Goal: Information Seeking & Learning: Learn about a topic

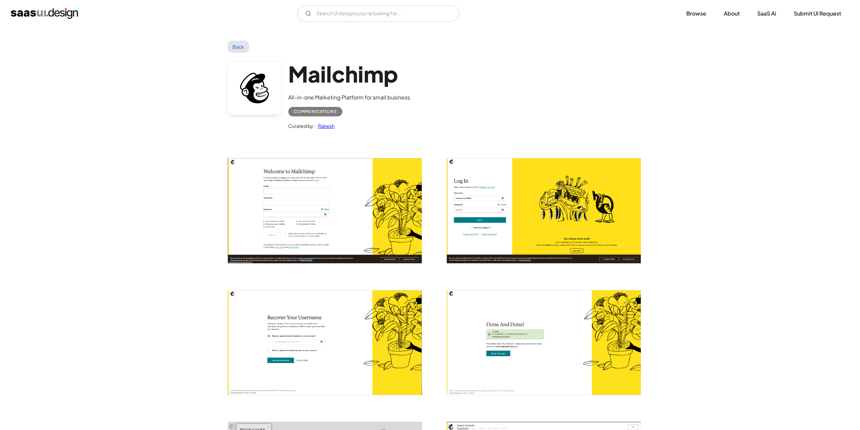
scroll to position [68, 0]
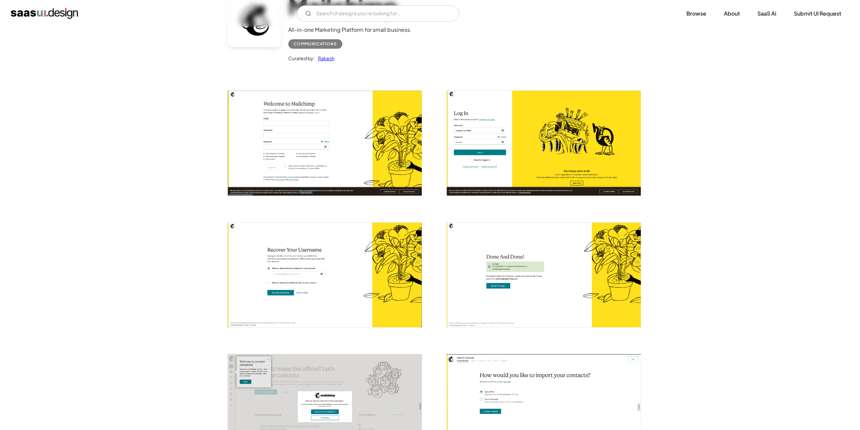
click at [459, 237] on img "open lightbox" at bounding box center [544, 274] width 194 height 104
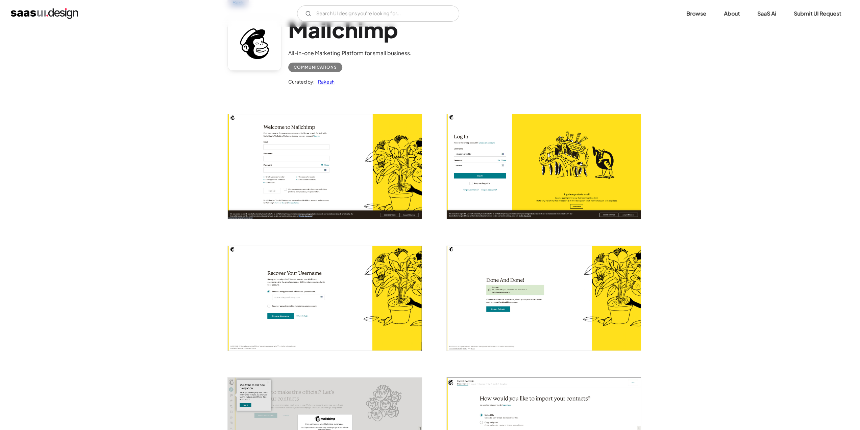
scroll to position [0, 0]
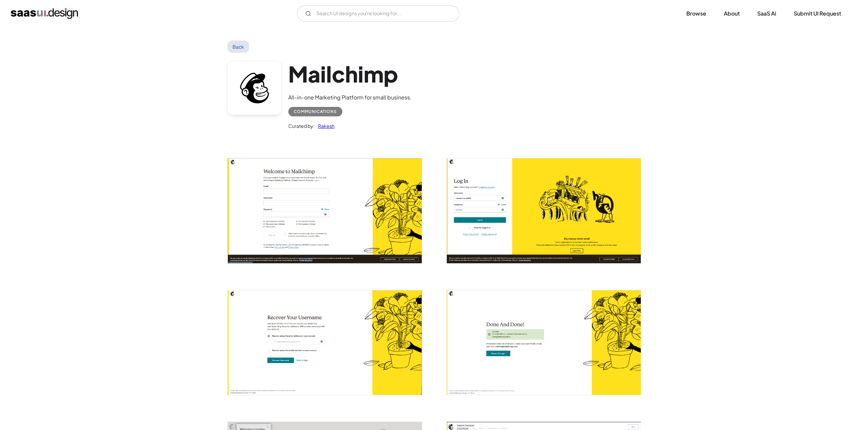
click at [64, 14] on img "home" at bounding box center [44, 13] width 67 height 11
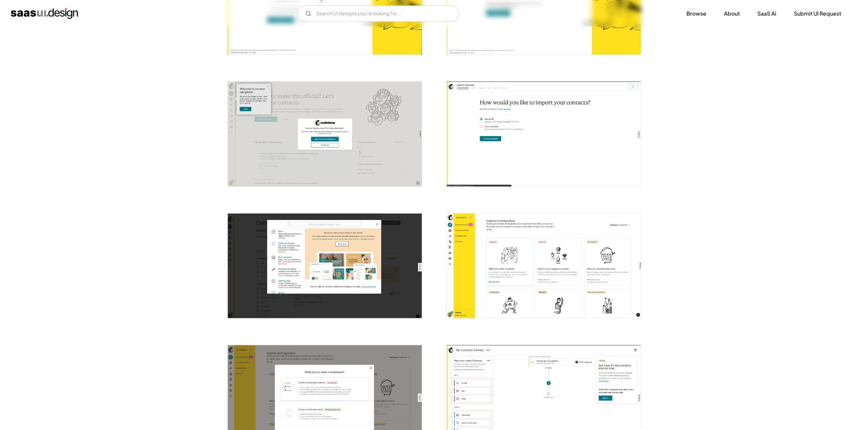
scroll to position [406, 0]
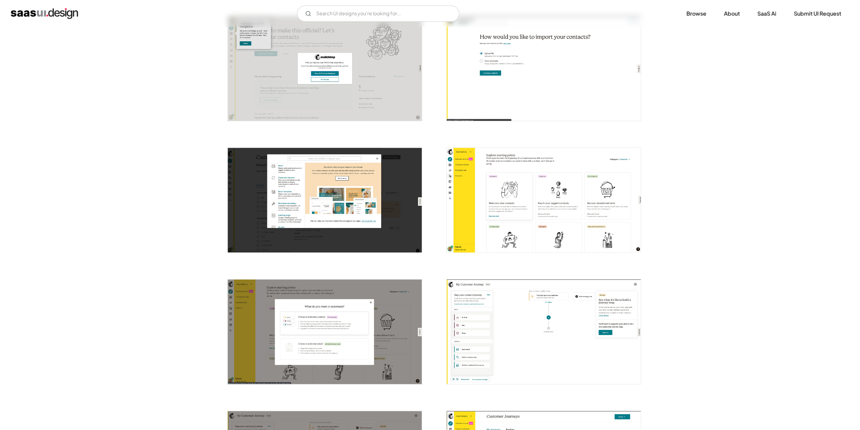
click at [572, 165] on img "open lightbox" at bounding box center [544, 200] width 194 height 104
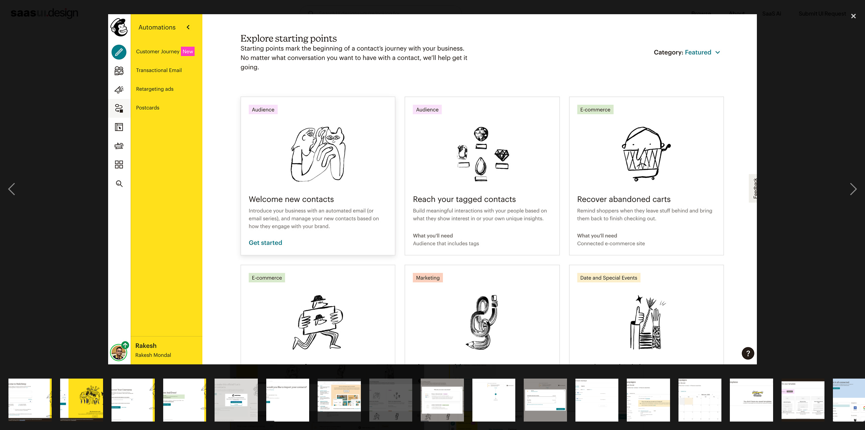
click at [804, 166] on div at bounding box center [432, 188] width 865 height 361
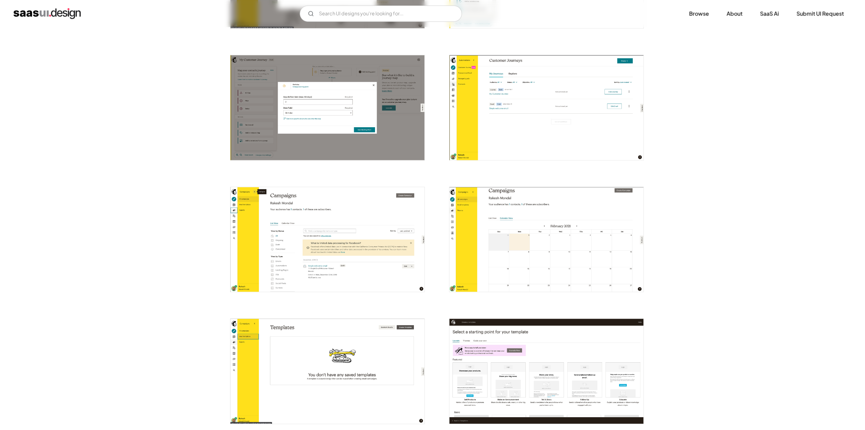
scroll to position [811, 0]
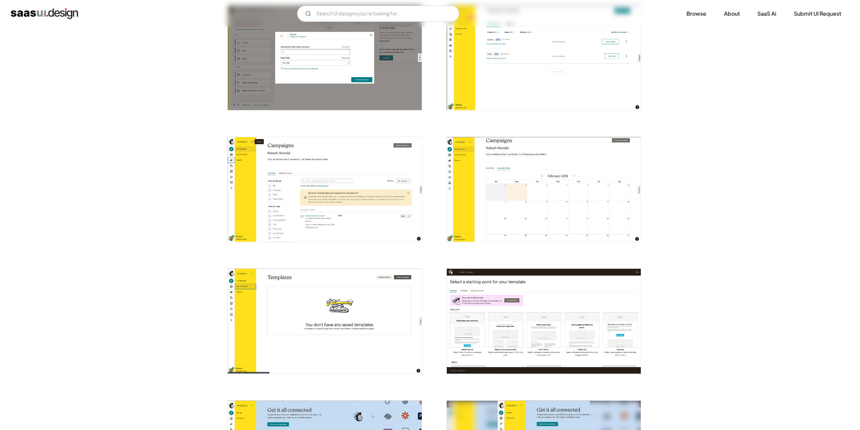
click at [559, 148] on img "open lightbox" at bounding box center [544, 189] width 194 height 104
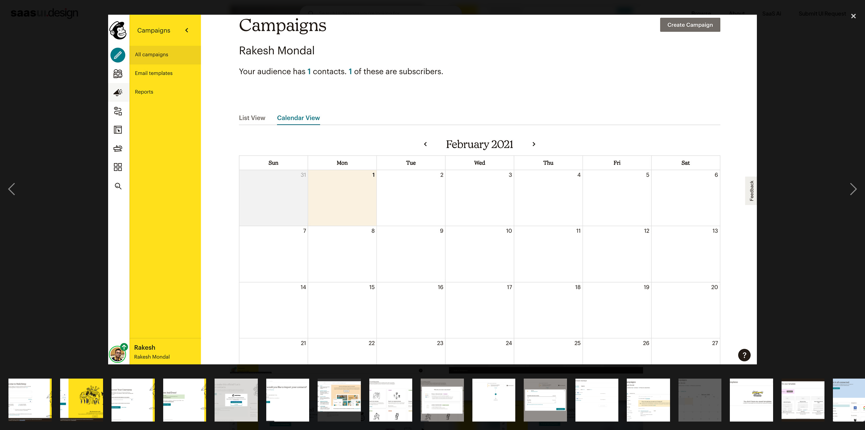
click at [777, 140] on div at bounding box center [432, 188] width 865 height 361
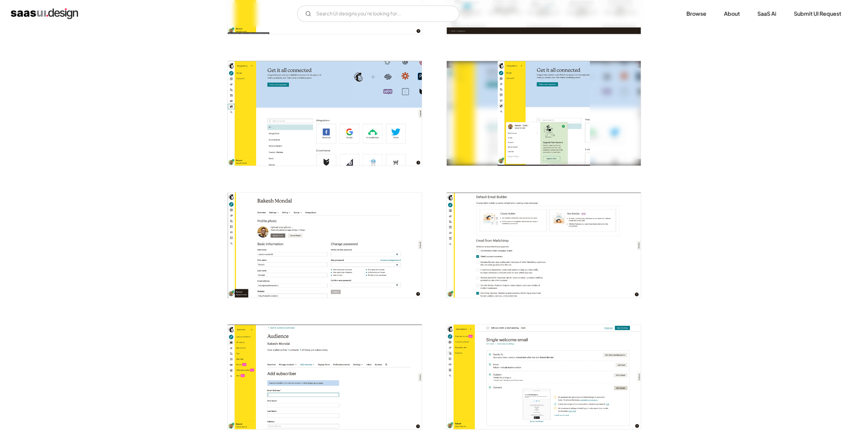
scroll to position [1183, 0]
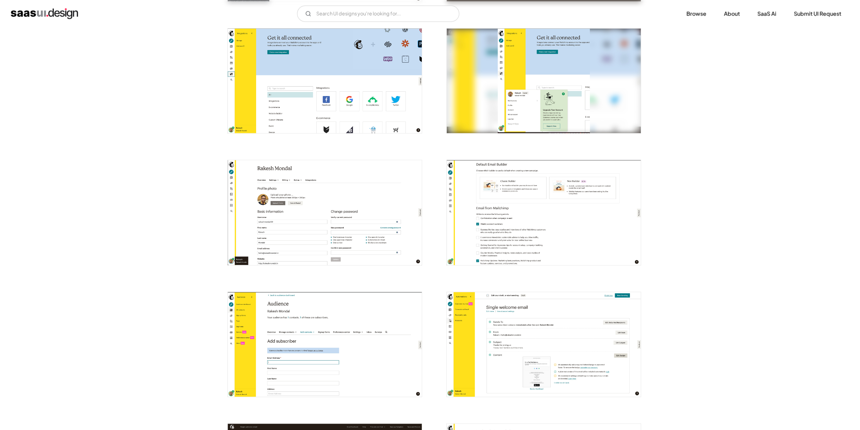
click at [549, 211] on img "open lightbox" at bounding box center [544, 212] width 194 height 104
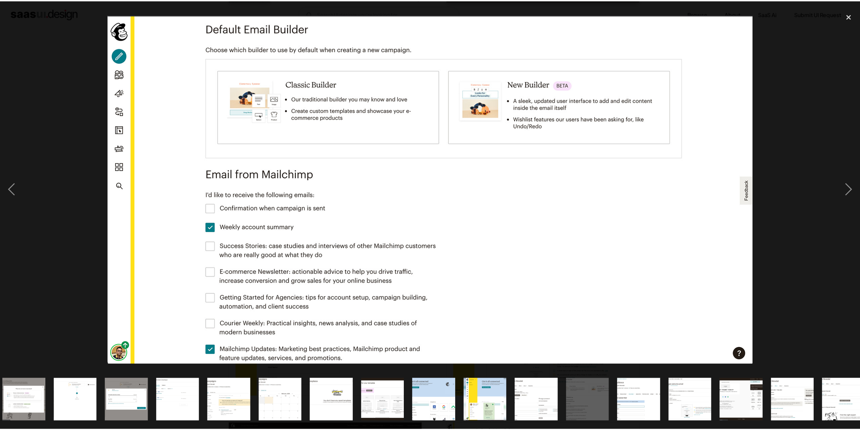
scroll to position [0, 432]
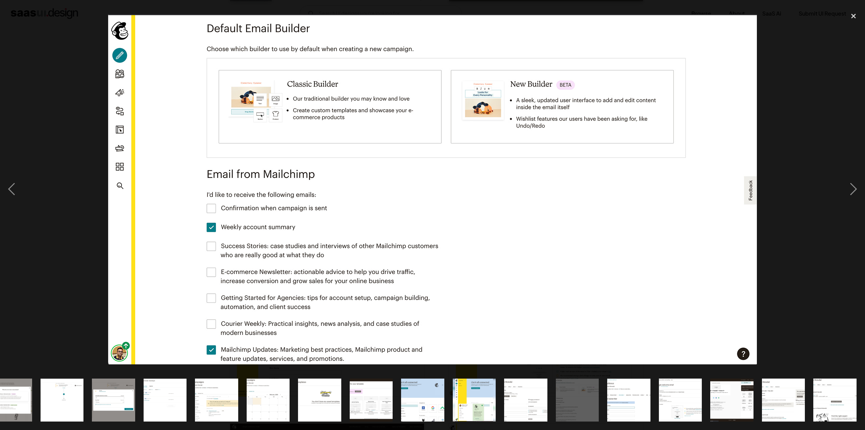
drag, startPoint x: 718, startPoint y: 87, endPoint x: 786, endPoint y: 67, distance: 70.8
click at [786, 67] on div at bounding box center [432, 188] width 865 height 361
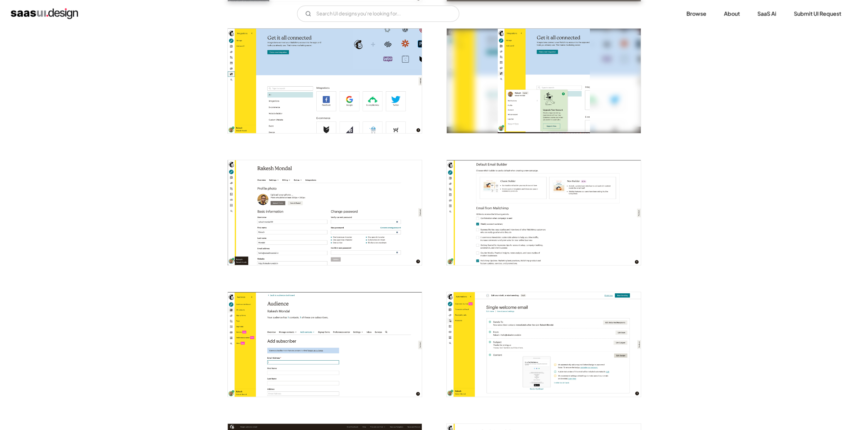
scroll to position [0, 0]
click at [567, 335] on img "open lightbox" at bounding box center [544, 344] width 194 height 104
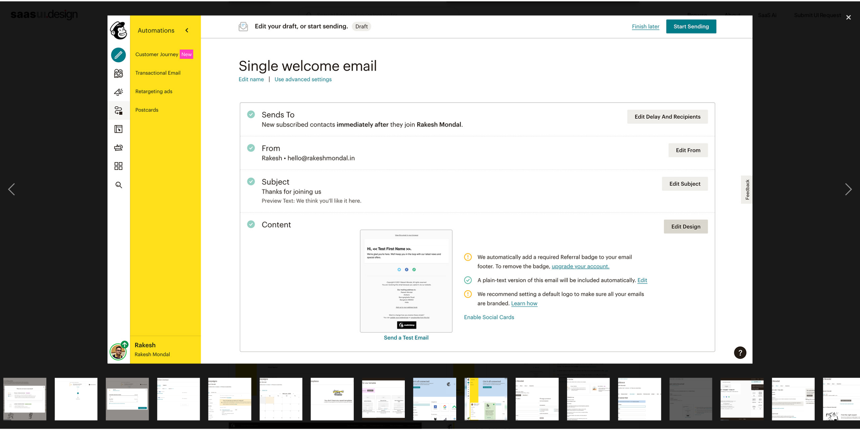
scroll to position [0, 432]
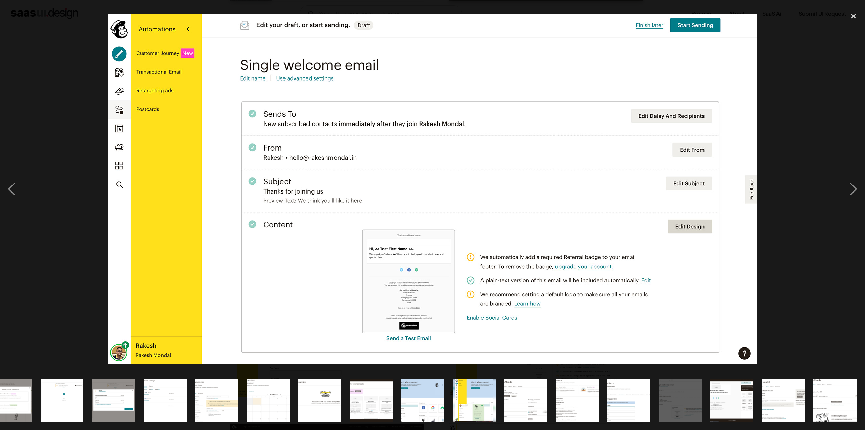
click at [775, 137] on div at bounding box center [432, 188] width 865 height 361
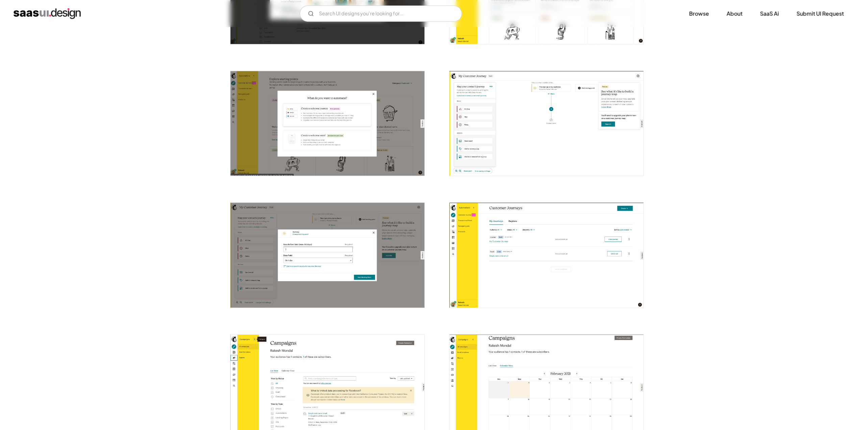
scroll to position [0, 0]
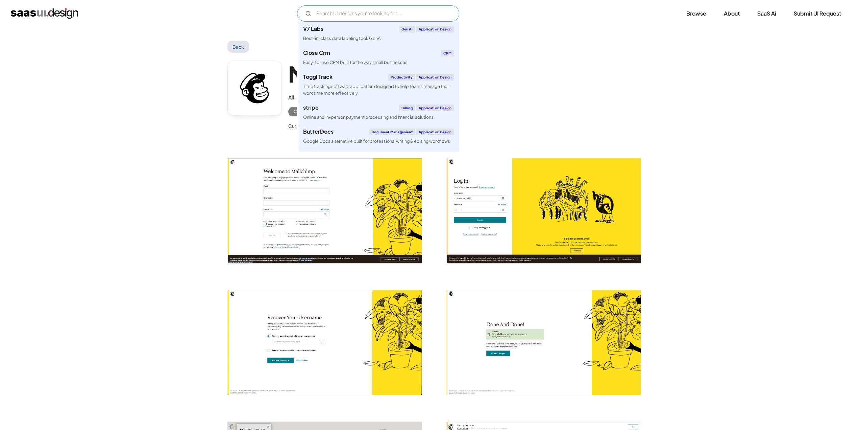
click at [339, 13] on input "Email Form" at bounding box center [378, 13] width 162 height 16
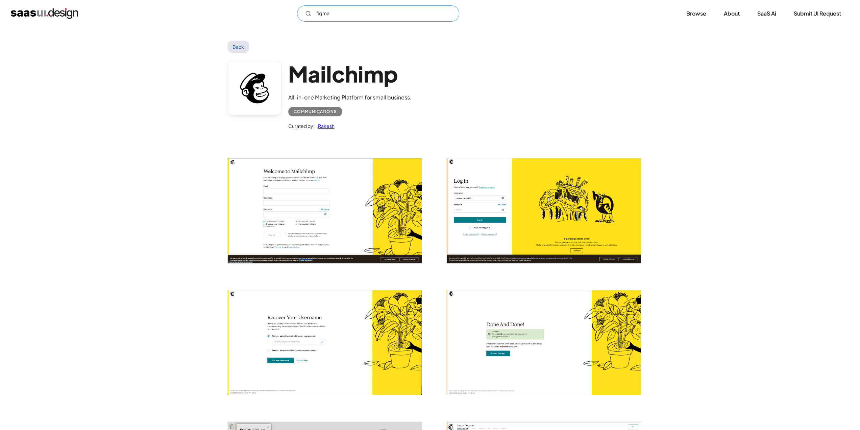
click at [359, 13] on input "figma" at bounding box center [378, 13] width 162 height 16
click at [331, 12] on input "figma" at bounding box center [378, 13] width 162 height 16
type input "f"
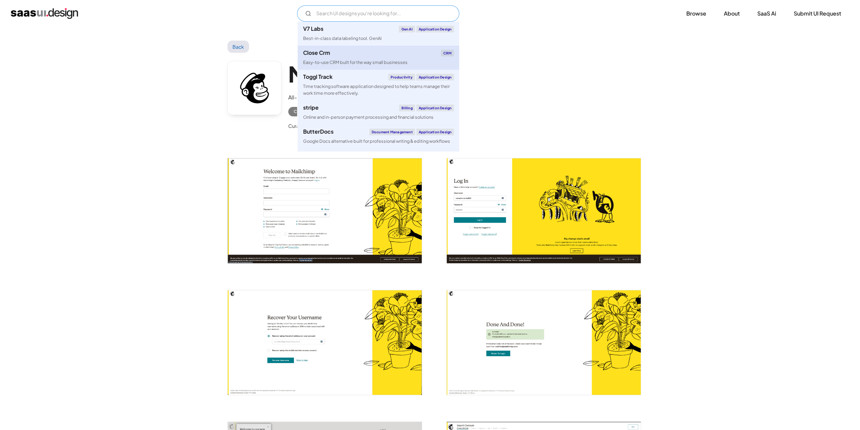
click at [325, 55] on div "Close Crm" at bounding box center [316, 52] width 27 height 5
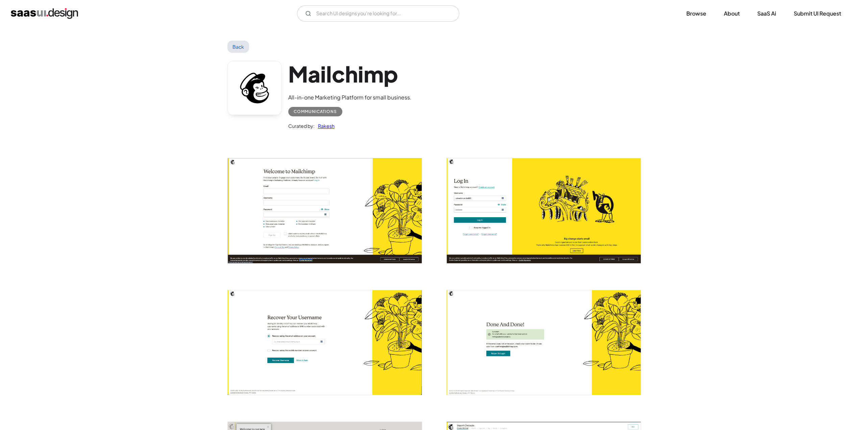
click at [606, 116] on div "Mailchimp All-in-one Marketing Platform for small business. Communications Cura…" at bounding box center [431, 97] width 406 height 88
click at [400, 192] on img "open lightbox" at bounding box center [325, 210] width 194 height 104
click at [507, 86] on div "Mailchimp All-in-one Marketing Platform for small business. Communications Cura…" at bounding box center [431, 97] width 406 height 88
click at [540, 189] on img "open lightbox" at bounding box center [544, 210] width 194 height 104
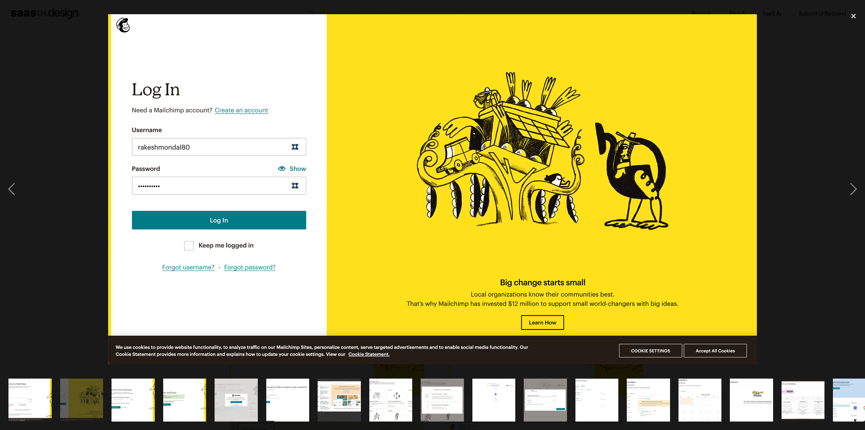
click at [805, 235] on div at bounding box center [432, 188] width 865 height 361
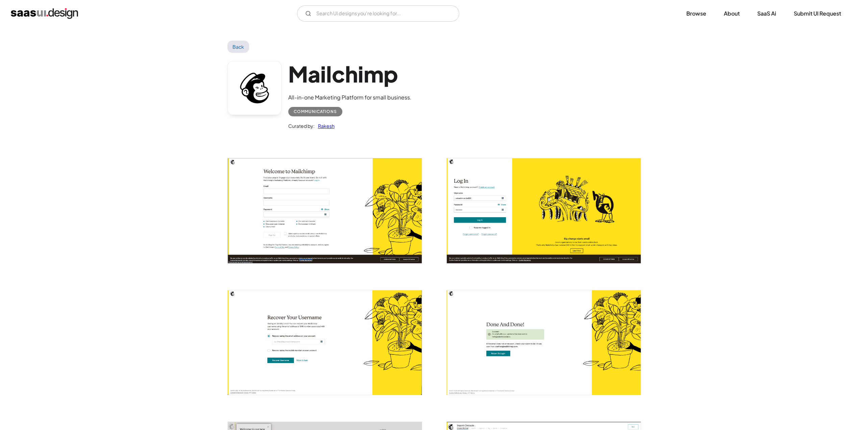
click at [538, 220] on img "open lightbox" at bounding box center [544, 210] width 194 height 104
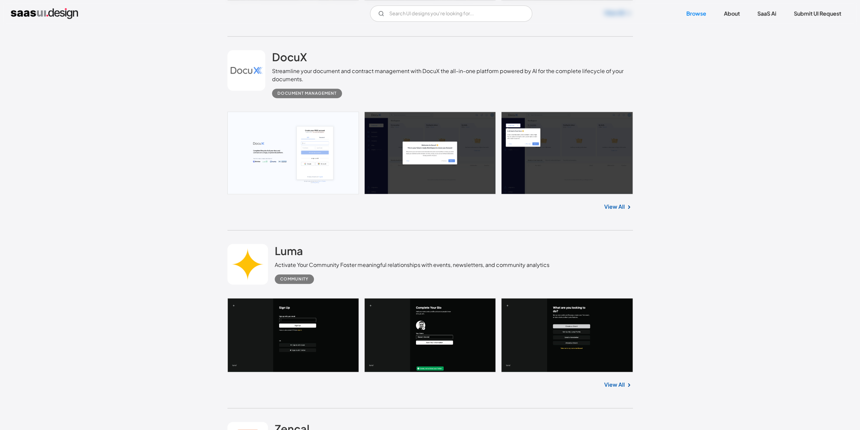
scroll to position [507, 0]
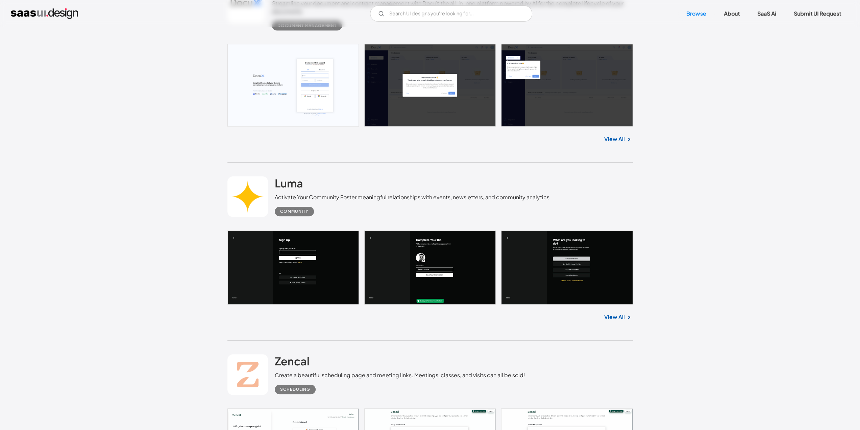
drag, startPoint x: 266, startPoint y: 194, endPoint x: 274, endPoint y: 192, distance: 8.2
click at [266, 194] on link at bounding box center [248, 196] width 41 height 41
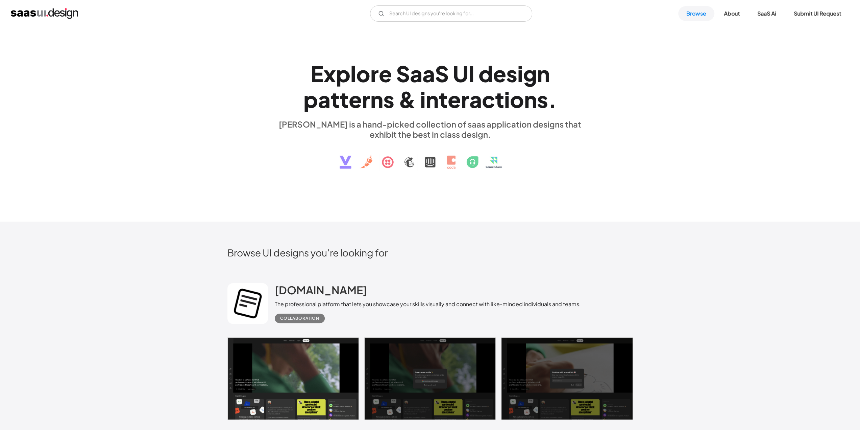
scroll to position [0, 0]
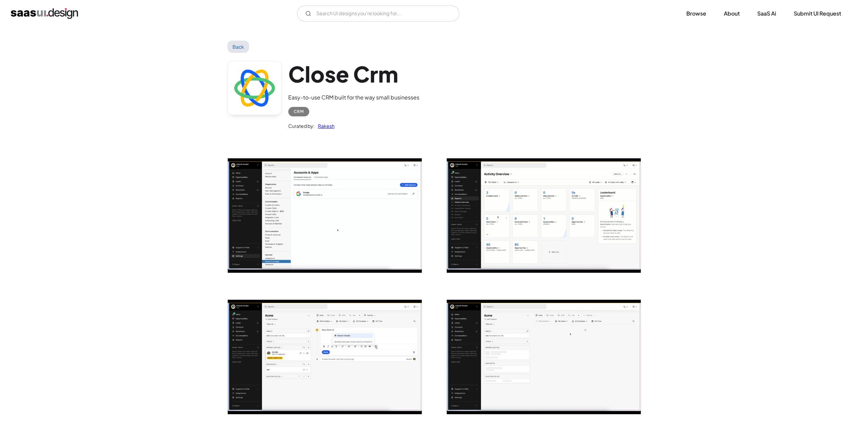
click at [334, 197] on img "open lightbox" at bounding box center [325, 215] width 194 height 114
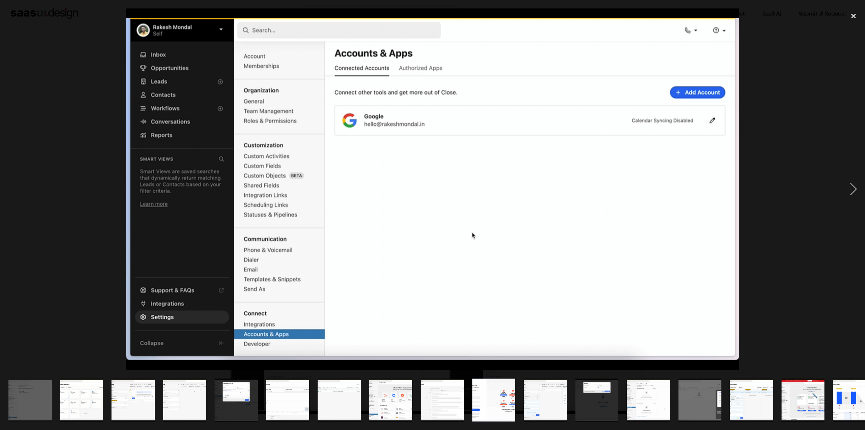
click at [793, 177] on div at bounding box center [432, 188] width 865 height 361
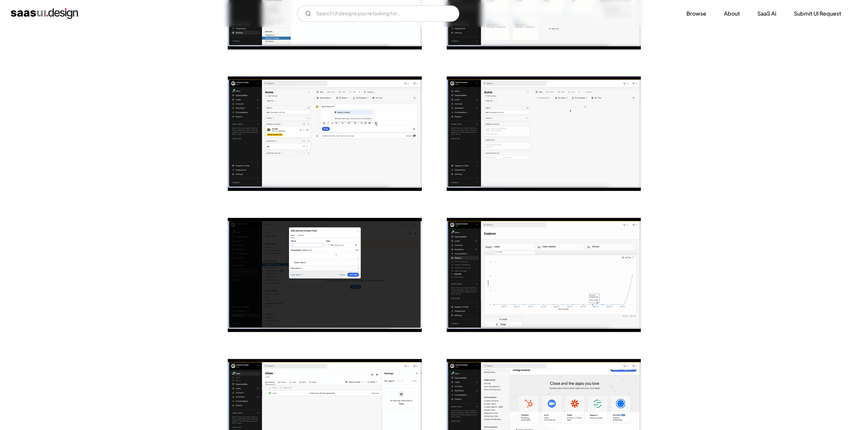
scroll to position [237, 0]
